Goal: Task Accomplishment & Management: Use online tool/utility

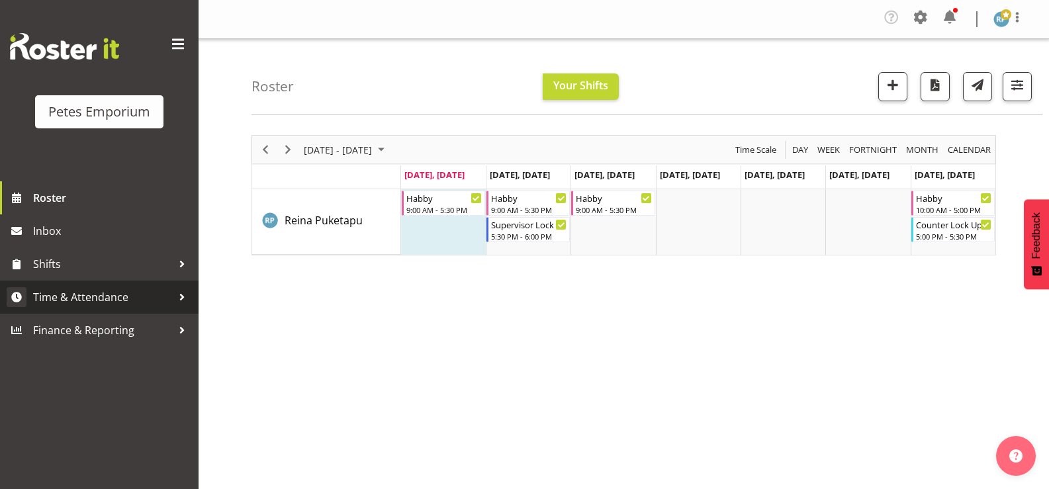
click at [124, 295] on span "Time & Attendance" at bounding box center [102, 297] width 139 height 20
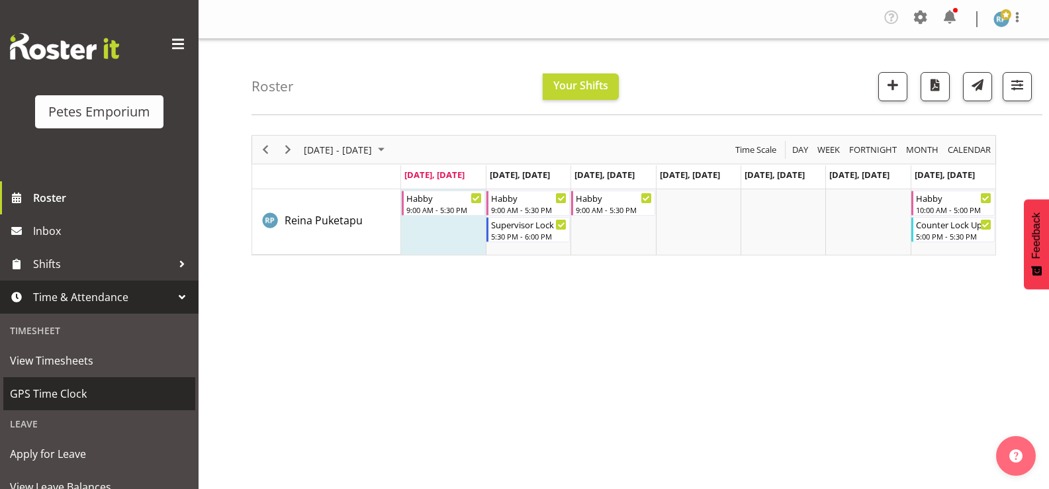
click at [74, 394] on span "GPS Time Clock" at bounding box center [99, 394] width 179 height 20
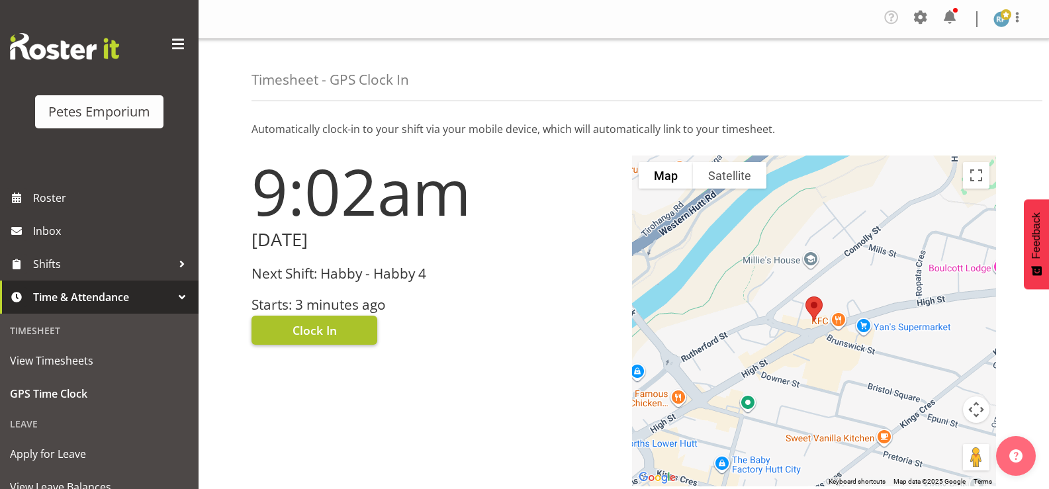
click at [340, 333] on button "Clock In" at bounding box center [315, 330] width 126 height 29
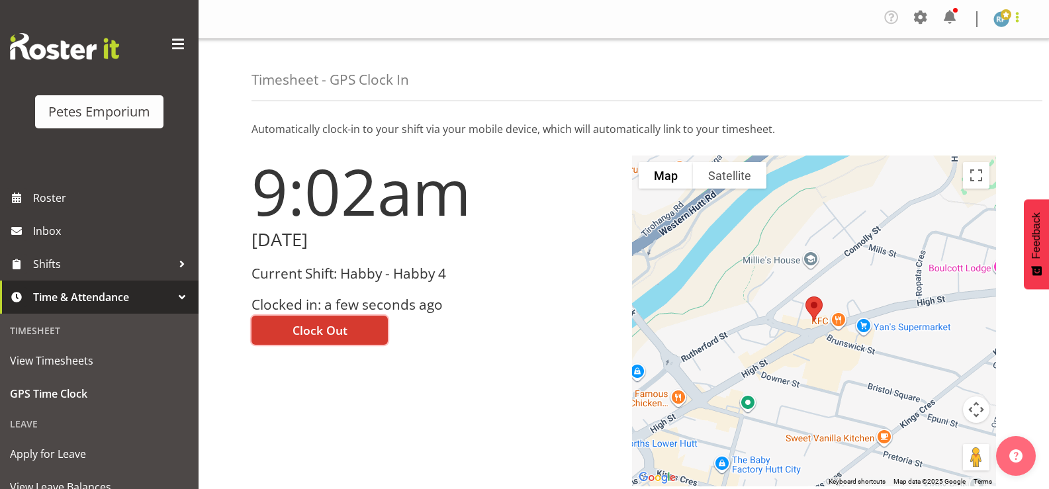
click at [1022, 19] on span at bounding box center [1017, 17] width 16 height 16
click at [977, 75] on link "Log Out" at bounding box center [961, 73] width 127 height 24
